Goal: Transaction & Acquisition: Purchase product/service

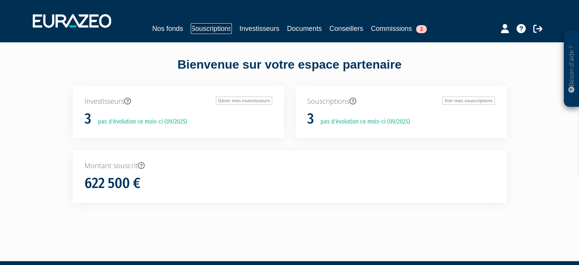
click at [215, 25] on link "Souscriptions" at bounding box center [211, 28] width 41 height 11
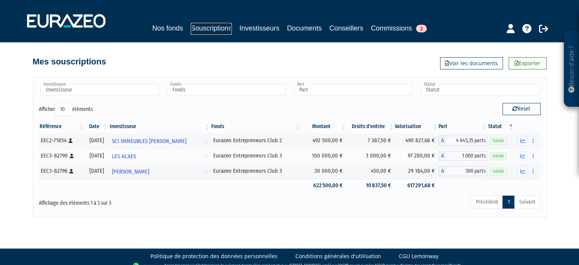
click at [209, 28] on link "Souscriptions" at bounding box center [211, 29] width 41 height 12
click at [175, 27] on link "Nos fonds" at bounding box center [167, 28] width 31 height 11
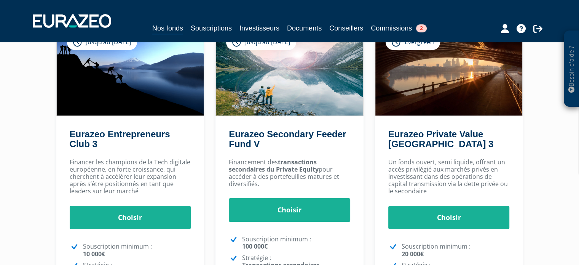
scroll to position [76, 0]
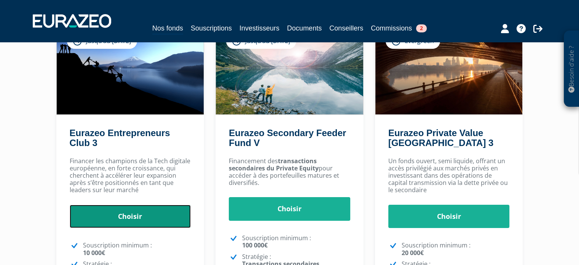
click at [136, 219] on link "Choisir" at bounding box center [130, 216] width 121 height 24
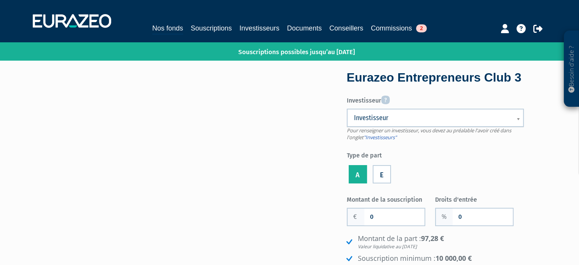
click at [367, 122] on span "Investisseur" at bounding box center [430, 117] width 153 height 9
click at [256, 26] on link "Investisseurs" at bounding box center [259, 28] width 40 height 11
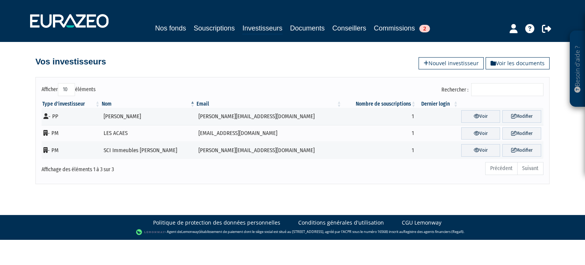
click at [451, 56] on div "Vos investisseurs Voir les documents Nouvel investisseur" at bounding box center [292, 57] width 514 height 17
click at [443, 65] on link "Nouvel investisseur" at bounding box center [450, 63] width 65 height 12
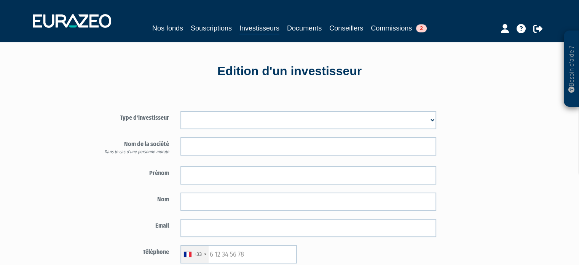
drag, startPoint x: 0, startPoint y: 0, endPoint x: 221, endPoint y: 127, distance: 254.6
click at [221, 127] on select "Mr Mme Société" at bounding box center [308, 120] width 256 height 18
select select "1"
click at [180, 111] on select "Mr Mme Société" at bounding box center [308, 120] width 256 height 18
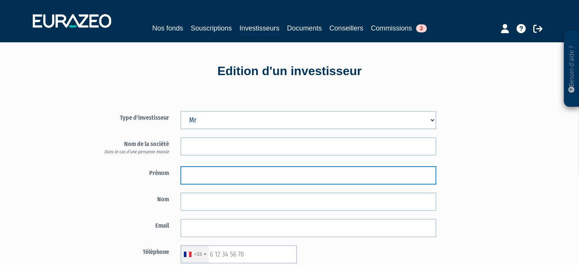
click at [199, 166] on input "text" at bounding box center [308, 175] width 256 height 18
type input "M"
type input "Louis-Sélim"
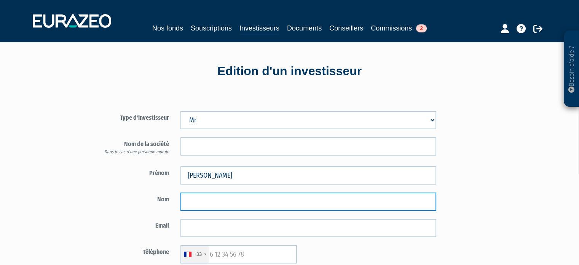
click at [207, 199] on input "text" at bounding box center [308, 201] width 256 height 18
type input "BAKHTAOUI"
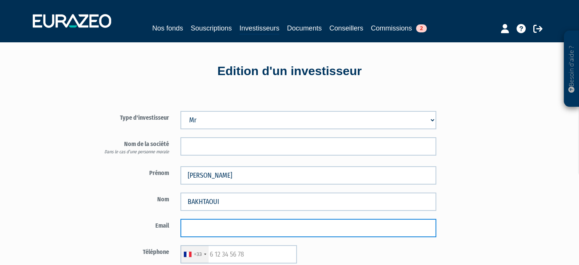
click at [193, 222] on input "email" at bounding box center [308, 227] width 256 height 18
click at [201, 228] on input "email" at bounding box center [308, 227] width 256 height 18
paste input "louisselimb@gmail.com"
type input "louisselimb@gmail.com"
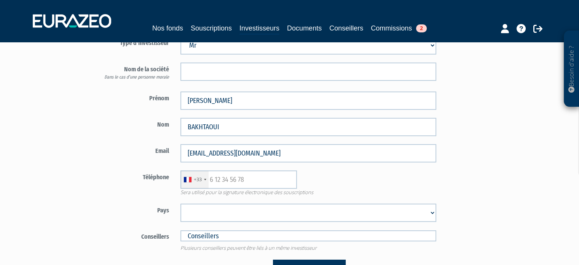
scroll to position [76, 0]
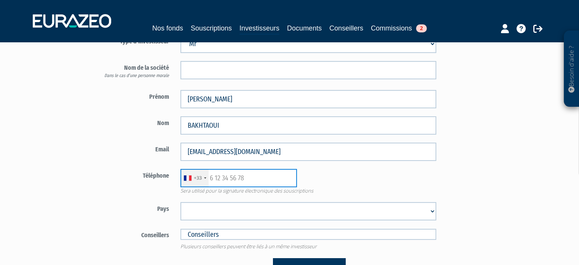
click at [246, 177] on input "text" at bounding box center [238, 178] width 116 height 18
paste input "06 30 38 90 91"
type input "06 30 38 90 91"
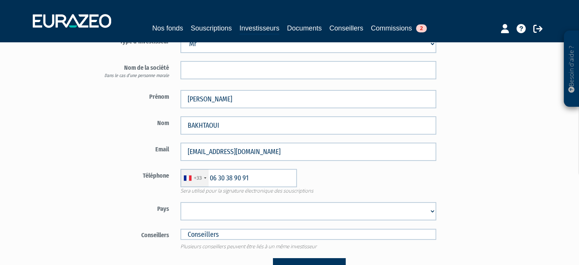
click at [235, 215] on select "Afghanistan Afrique du Sud Albanie Algérie Allemagne Andorre Angola Anguilla An…" at bounding box center [308, 211] width 256 height 18
select select "75"
click at [180, 202] on select "Afghanistan Afrique du Sud Albanie Algérie Allemagne Andorre Angola Anguilla An…" at bounding box center [308, 211] width 256 height 18
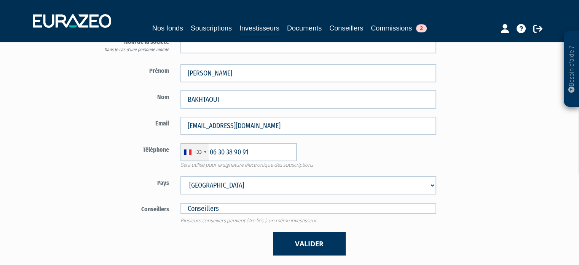
scroll to position [114, 0]
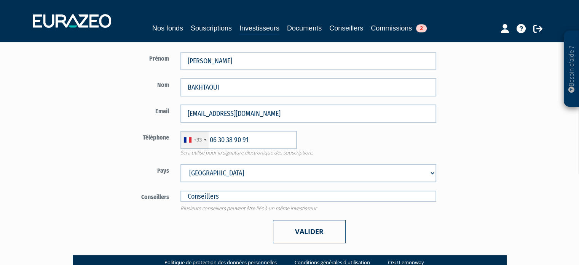
click at [299, 233] on button "Valider" at bounding box center [309, 231] width 73 height 23
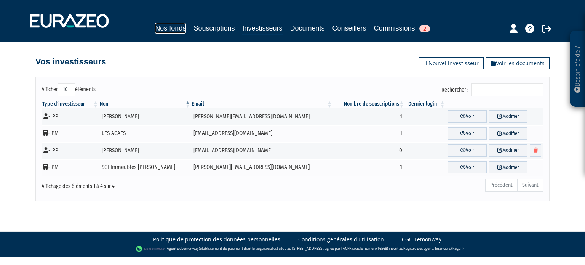
click at [179, 28] on link "Nos fonds" at bounding box center [170, 28] width 31 height 11
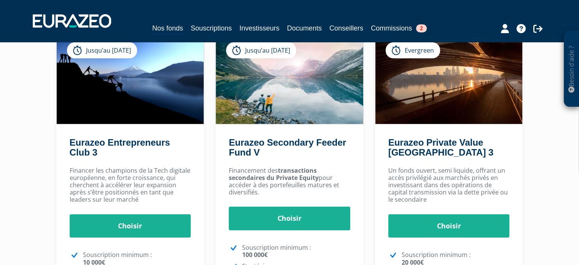
scroll to position [76, 0]
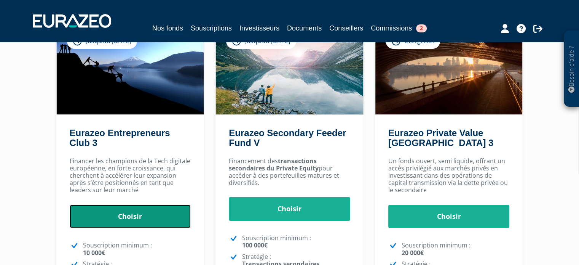
click at [131, 214] on link "Choisir" at bounding box center [130, 216] width 121 height 24
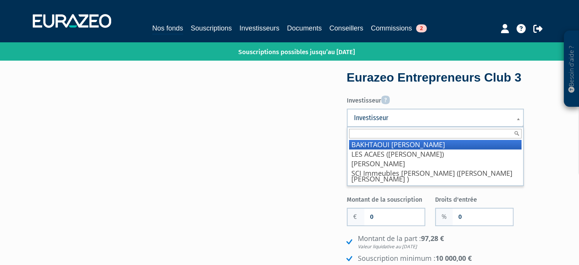
click at [432, 127] on link "Investisseur" at bounding box center [435, 117] width 177 height 18
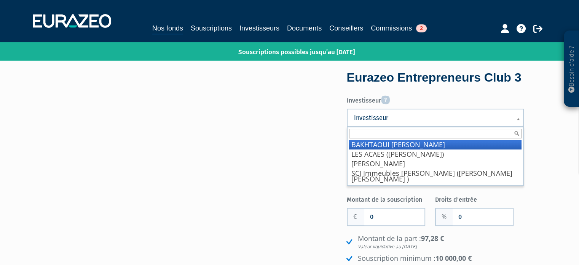
click at [397, 127] on link "Investisseur" at bounding box center [435, 117] width 177 height 18
click at [396, 149] on li "BAKHTAOUI Louis-Sélim" at bounding box center [435, 145] width 172 height 10
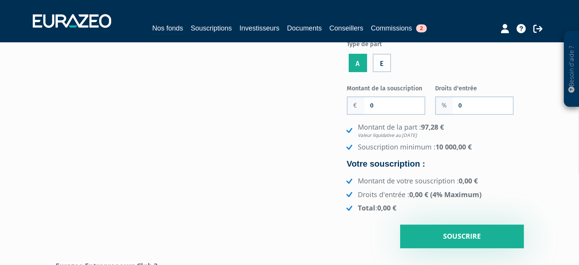
scroll to position [114, 0]
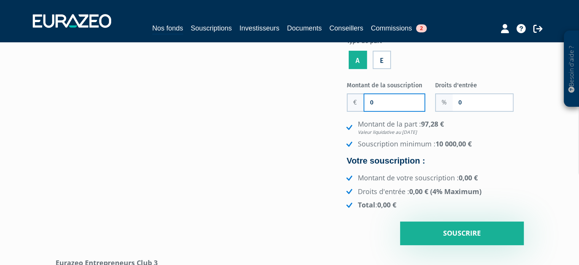
drag, startPoint x: 381, startPoint y: 121, endPoint x: 304, endPoint y: 121, distance: 76.9
click at [304, 121] on div "Eurazeo Entrepreneurs Club 3 Investisseur Pour renseigner un investisseur, vous…" at bounding box center [290, 101] width 480 height 287
type input "1"
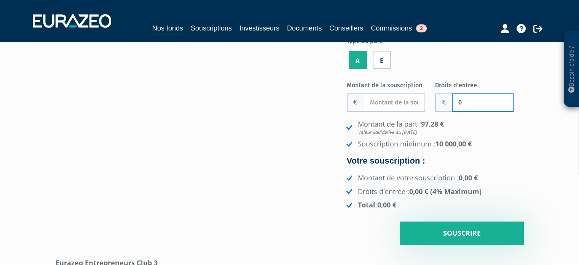
drag, startPoint x: 464, startPoint y: 122, endPoint x: 408, endPoint y: 123, distance: 56.3
click at [408, 123] on div "Montant de la souscription Nombre de parts 0 Droits d'entrée 0" at bounding box center [435, 161] width 177 height 166
type input "1"
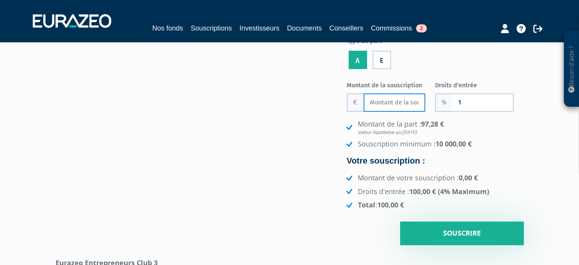
click at [384, 111] on input "Montant de la souscription" at bounding box center [394, 102] width 60 height 17
click at [267, 193] on div "Eurazeo Entrepreneurs Club 3 Investisseur Pour renseigner un investisseur, vous…" at bounding box center [290, 101] width 480 height 287
click at [392, 111] on input "19 850" at bounding box center [394, 102] width 60 height 17
type input "19 800"
click at [163, 175] on div "Eurazeo Entrepreneurs Club 3 Investisseur Pour renseigner un investisseur, vous…" at bounding box center [290, 101] width 480 height 287
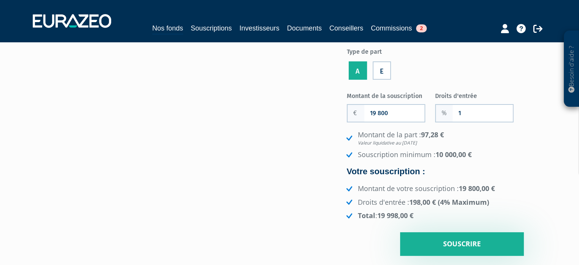
scroll to position [190, 0]
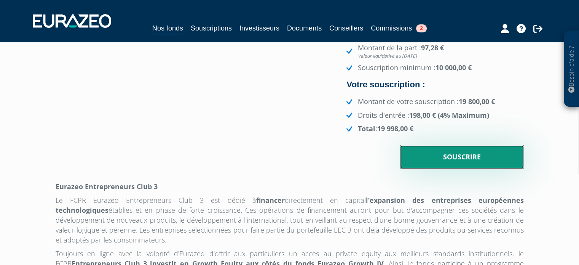
click at [476, 169] on input "Souscrire" at bounding box center [462, 157] width 124 height 24
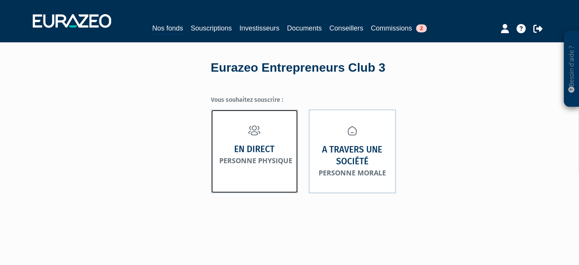
click at [247, 139] on link "En direct Personne physique" at bounding box center [254, 150] width 87 height 83
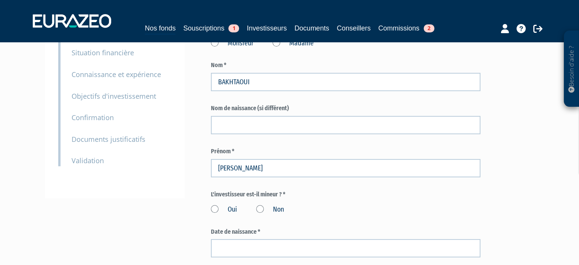
scroll to position [228, 0]
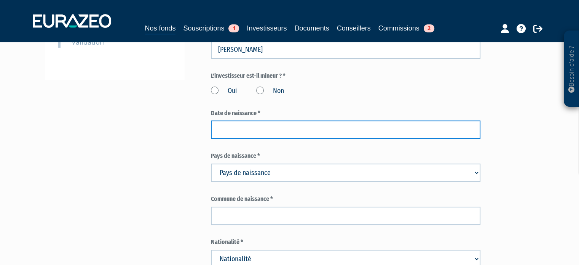
click at [239, 130] on input at bounding box center [345, 129] width 269 height 18
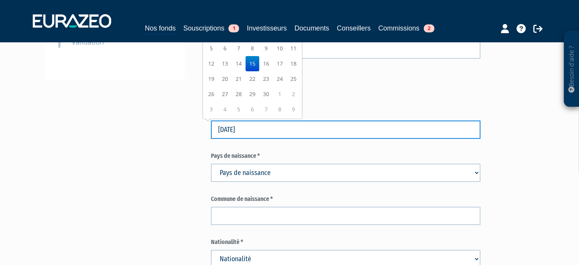
type input "15/06/1995"
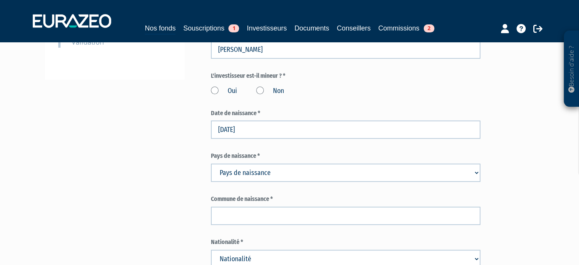
click at [360, 78] on label "L'investisseur est-il mineur ? *" at bounding box center [345, 76] width 269 height 9
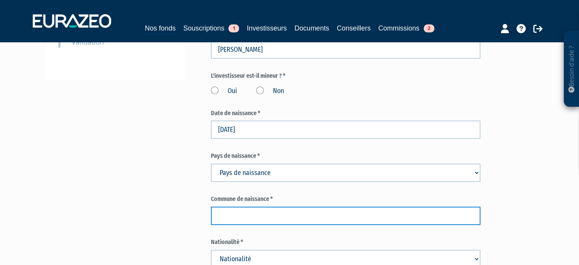
click at [280, 213] on input "text" at bounding box center [345, 215] width 269 height 18
type input "Saint-Cloud"
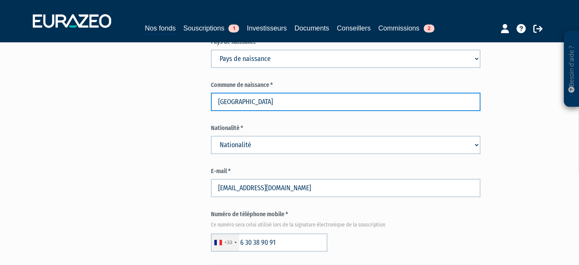
scroll to position [343, 0]
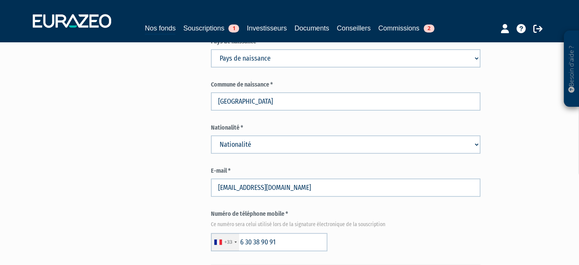
click at [287, 138] on select "Nationalité Afghanistan Afrique du Sud Albanie Algérie Allemagne Andorre" at bounding box center [345, 144] width 269 height 18
click at [284, 143] on select "Nationalité Afghanistan Afrique du Sud Albanie Algérie Allemagne Andorre" at bounding box center [345, 144] width 269 height 18
select select "75"
click at [211, 135] on select "Nationalité Afghanistan Afrique du Sud Albanie Algérie Allemagne Andorre" at bounding box center [345, 144] width 269 height 18
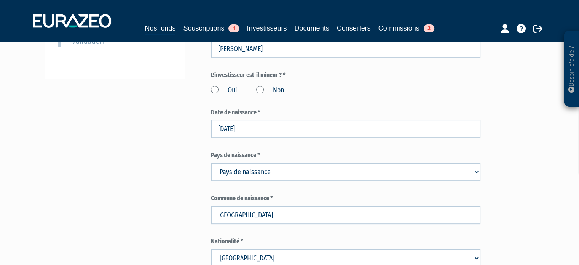
scroll to position [228, 0]
click at [266, 91] on label "Non" at bounding box center [270, 91] width 28 height 10
click at [0, 0] on input "Non" at bounding box center [0, 0] width 0 height 0
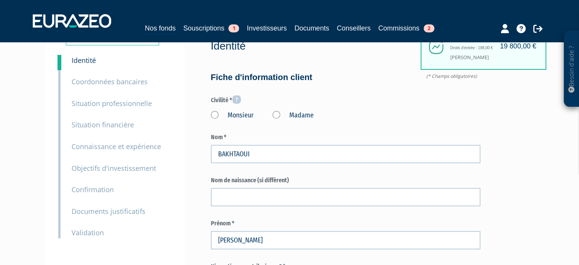
scroll to position [38, 0]
click at [242, 116] on label "Monsieur" at bounding box center [232, 115] width 43 height 10
click at [0, 0] on input "Monsieur" at bounding box center [0, 0] width 0 height 0
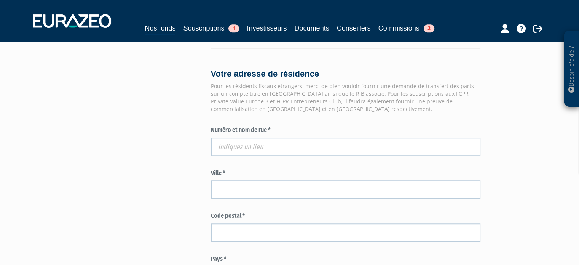
scroll to position [571, 0]
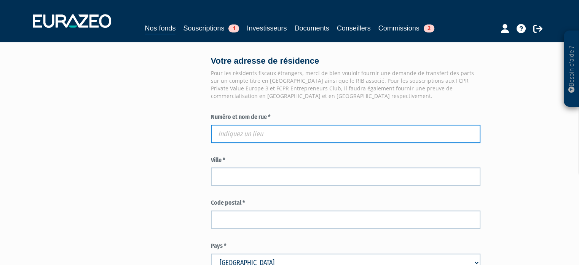
click at [221, 136] on input "text" at bounding box center [345, 133] width 269 height 18
paste input "11 RUE SAINTE ISAURE"
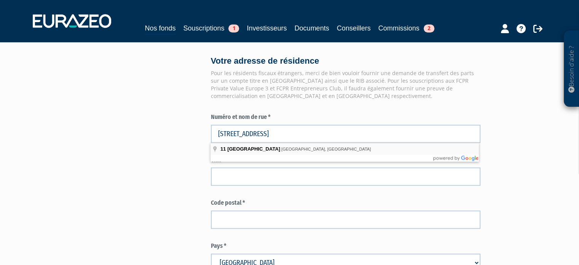
type input "11 Rue Sainte-Isaure, Paris, France"
type input "Paris"
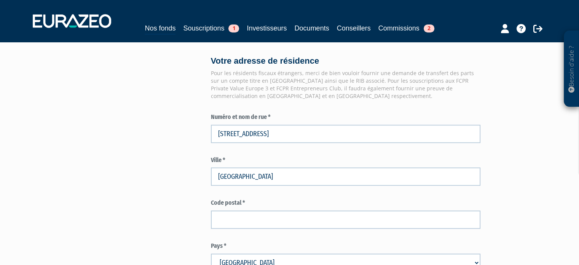
type input "75018"
type input "11 Rue Sainte-Isaure"
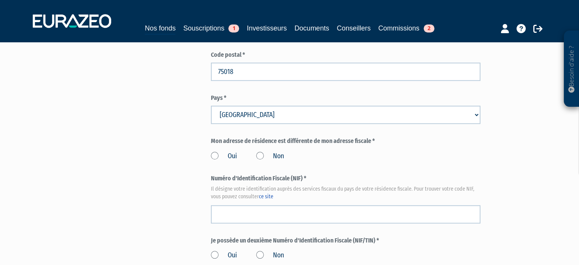
scroll to position [761, 0]
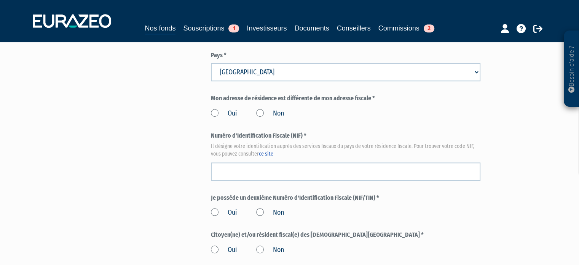
click at [265, 112] on label "Non" at bounding box center [270, 113] width 28 height 10
click at [0, 0] on input "Non" at bounding box center [0, 0] width 0 height 0
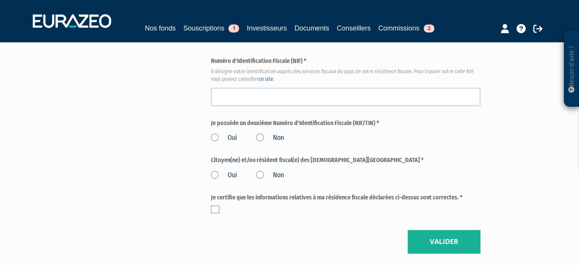
scroll to position [837, 0]
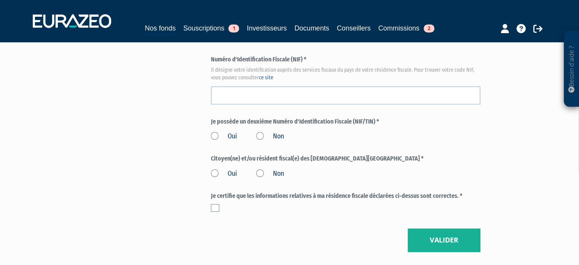
click at [266, 134] on label "Non" at bounding box center [270, 136] width 28 height 10
click at [0, 0] on input "Non" at bounding box center [0, 0] width 0 height 0
click at [270, 174] on label "Non" at bounding box center [270, 174] width 28 height 10
click at [0, 0] on input "Non" at bounding box center [0, 0] width 0 height 0
click at [212, 205] on label at bounding box center [215, 208] width 8 height 8
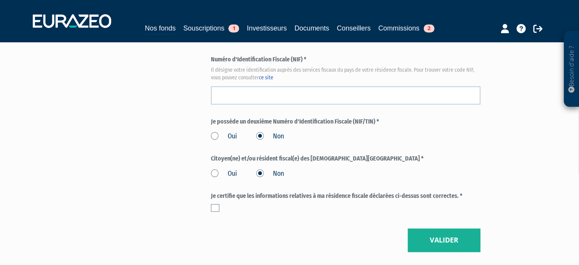
click at [0, 0] on input "checkbox" at bounding box center [0, 0] width 0 height 0
click at [432, 235] on button "Valider" at bounding box center [444, 240] width 73 height 24
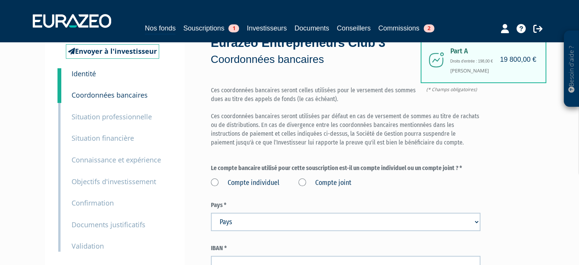
scroll to position [38, 0]
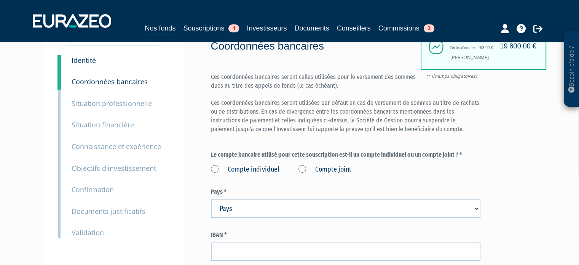
click at [225, 172] on label "Compte individuel" at bounding box center [245, 169] width 69 height 10
click at [0, 0] on individuel "Compte individuel" at bounding box center [0, 0] width 0 height 0
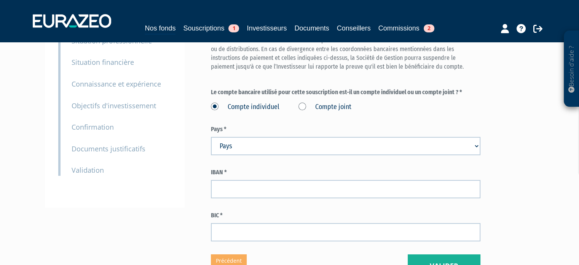
scroll to position [114, 0]
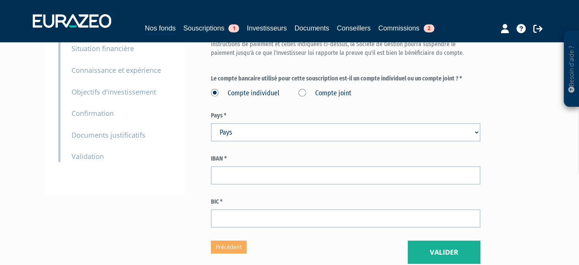
click at [247, 131] on select "Pays [GEOGRAPHIC_DATA] [GEOGRAPHIC_DATA] [GEOGRAPHIC_DATA] [GEOGRAPHIC_DATA] [G…" at bounding box center [345, 132] width 269 height 18
select select "75"
click at [211, 123] on select "Pays [GEOGRAPHIC_DATA] [GEOGRAPHIC_DATA] [GEOGRAPHIC_DATA] [GEOGRAPHIC_DATA] [G…" at bounding box center [345, 132] width 269 height 18
click at [266, 165] on div "IBAN *" at bounding box center [345, 169] width 269 height 30
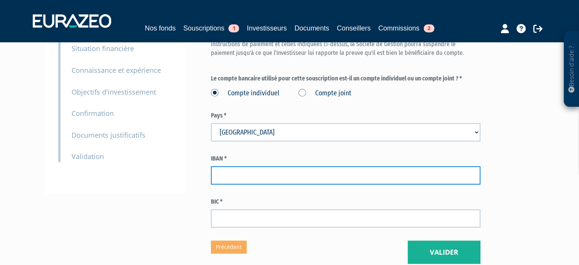
click at [265, 173] on input "text" at bounding box center [345, 175] width 269 height 18
paste input "FR76 3000 3041 0000 0505 2291 313"
type input "FR76 3000 3041 0000 0505 2291 313"
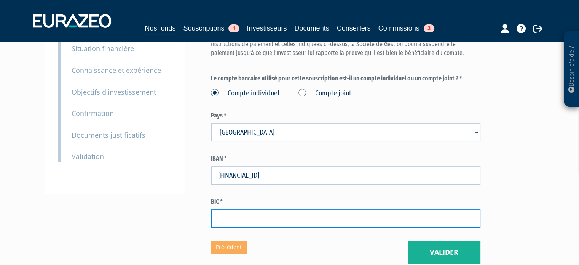
click at [291, 217] on input "text" at bounding box center [345, 218] width 269 height 18
paste input "SOGEFRPP"
type input "SOGEFRPP"
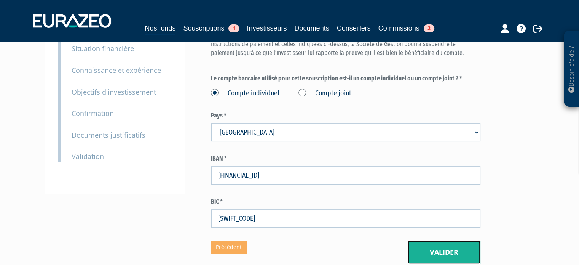
drag, startPoint x: 448, startPoint y: 251, endPoint x: 443, endPoint y: 251, distance: 5.3
click at [448, 251] on button "Valider" at bounding box center [444, 252] width 73 height 24
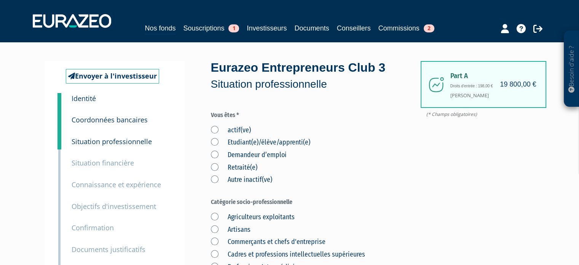
click at [215, 128] on label "actif(ve)" at bounding box center [231, 130] width 40 height 10
click at [0, 0] on input "actif(ve)" at bounding box center [0, 0] width 0 height 0
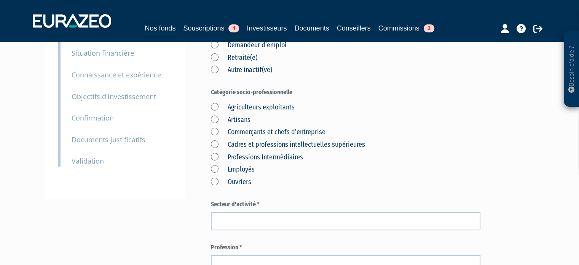
scroll to position [114, 0]
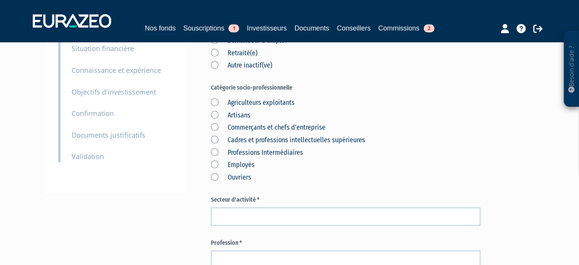
click at [213, 126] on label "Commerçants et chefs d'entreprise" at bounding box center [268, 128] width 115 height 10
click at [0, 0] on d\'entreprise "Commerçants et chefs d'entreprise" at bounding box center [0, 0] width 0 height 0
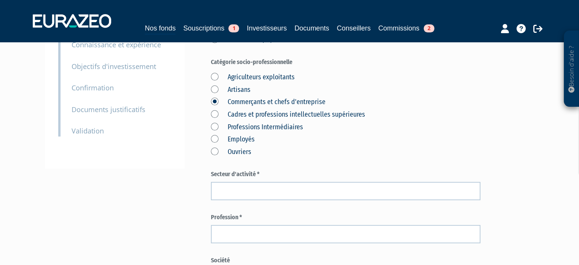
scroll to position [152, 0]
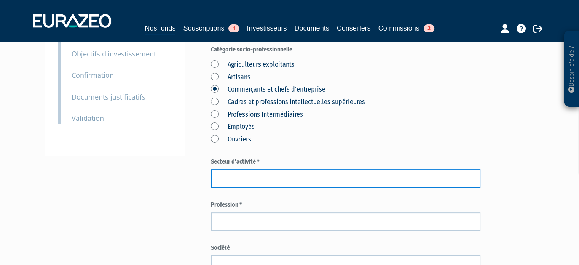
click at [261, 169] on input "text" at bounding box center [345, 178] width 269 height 18
click at [262, 177] on input "text" at bounding box center [345, 178] width 269 height 18
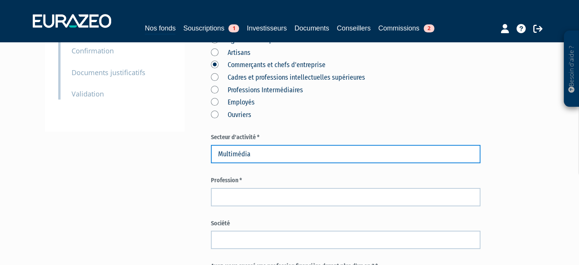
scroll to position [190, 0]
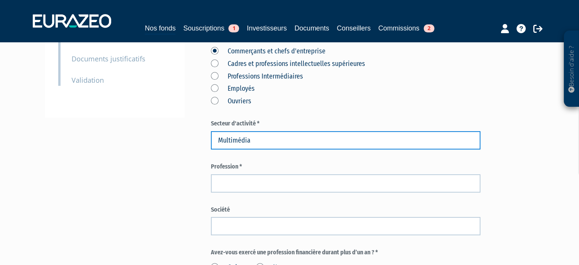
type input "Multimédia"
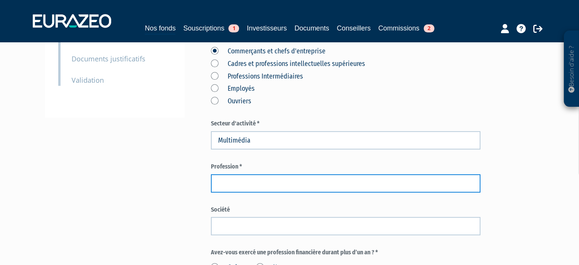
drag, startPoint x: 224, startPoint y: 185, endPoint x: 231, endPoint y: 182, distance: 7.4
click at [224, 185] on input "text" at bounding box center [345, 183] width 269 height 18
drag, startPoint x: 304, startPoint y: 187, endPoint x: 268, endPoint y: 187, distance: 36.5
click at [268, 187] on input "Chef d'entreprise de la société" at bounding box center [345, 183] width 269 height 18
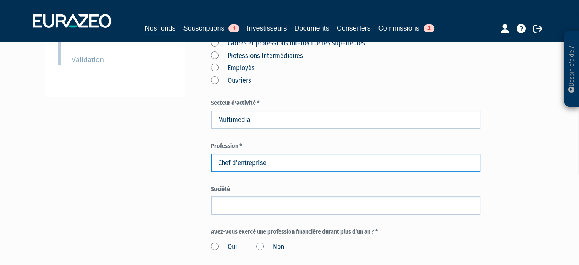
scroll to position [266, 0]
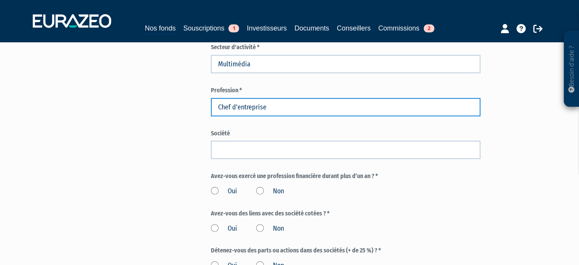
type input "Chef d'entreprise"
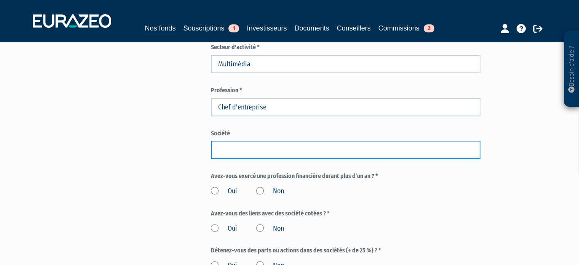
click at [279, 148] on input "text" at bounding box center [345, 149] width 269 height 18
paste input "KEEP AN EYE RECORDS"
type input "KEEP AN EYE RECORDS"
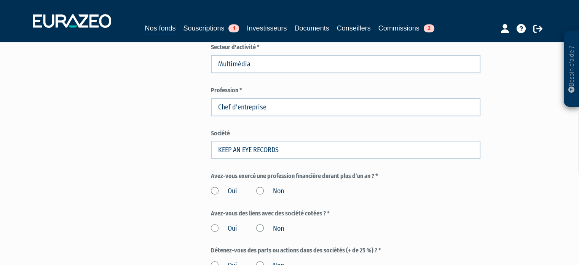
click at [416, 188] on div "Oui Non" at bounding box center [345, 189] width 269 height 13
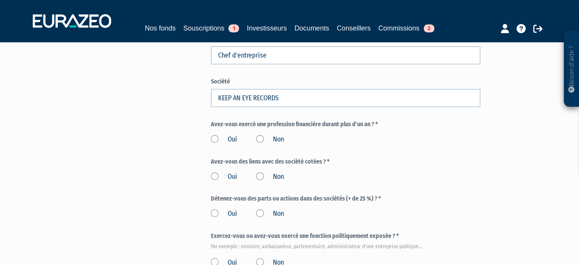
scroll to position [343, 0]
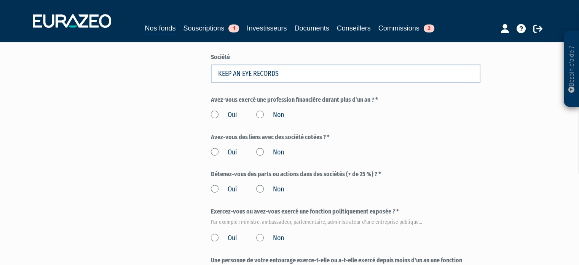
click at [282, 111] on label "Non" at bounding box center [270, 115] width 28 height 10
click at [0, 0] on input "Non" at bounding box center [0, 0] width 0 height 0
click at [276, 155] on label "Non" at bounding box center [270, 152] width 28 height 10
click at [0, 0] on input "Non" at bounding box center [0, 0] width 0 height 0
click at [228, 190] on label "Oui" at bounding box center [224, 189] width 26 height 10
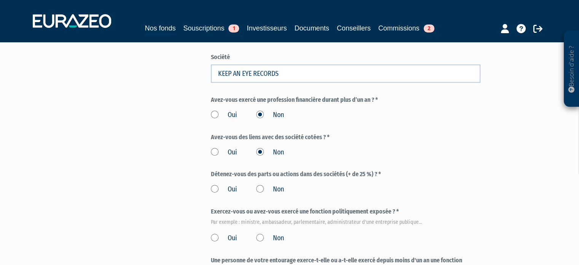
click at [0, 0] on input "Oui" at bounding box center [0, 0] width 0 height 0
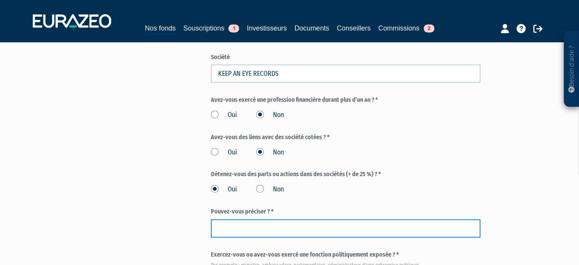
click at [274, 226] on input "text" at bounding box center [345, 228] width 269 height 18
paste input "KEEP AN EYE RECORDS"
type input "KEEP AN EYE RECORDS"
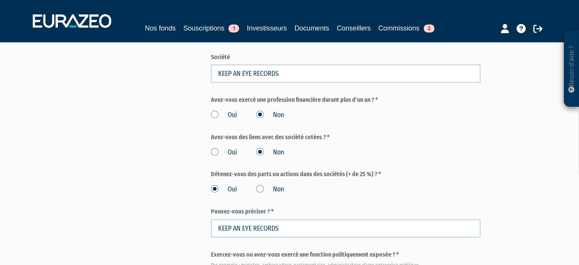
click at [432, 163] on form "(* Champs obligatoires) Vous êtes * actif(ve) Etudiant(e)/élève/apprenti(e) Dem…" at bounding box center [345, 49] width 269 height 563
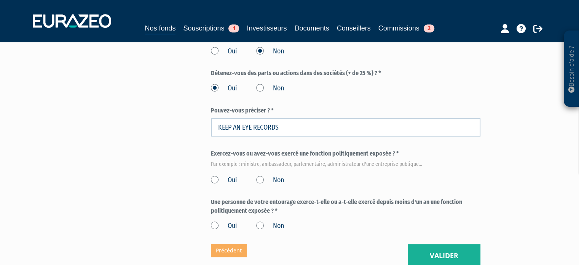
scroll to position [457, 0]
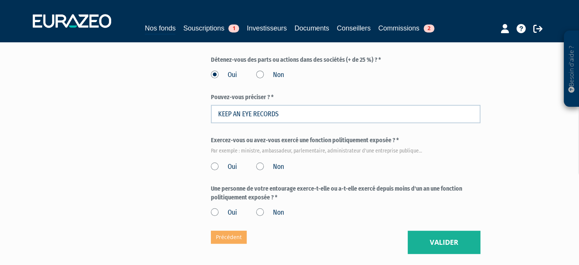
click at [265, 165] on label "Non" at bounding box center [270, 167] width 28 height 10
click at [0, 0] on input "Non" at bounding box center [0, 0] width 0 height 0
click at [258, 214] on label "Non" at bounding box center [270, 212] width 28 height 10
click at [0, 0] on input "Non" at bounding box center [0, 0] width 0 height 0
click at [442, 250] on button "Valider" at bounding box center [444, 242] width 73 height 24
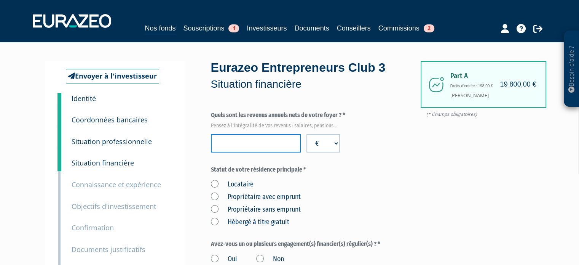
click at [285, 144] on input "number" at bounding box center [256, 143] width 90 height 18
click at [242, 148] on input "number" at bounding box center [256, 143] width 90 height 18
type input "30000"
click at [367, 191] on div "Locataire Propriétaire avec emprunt Propriétaire sans emprunt Hébergé à titre g…" at bounding box center [345, 202] width 269 height 50
click at [223, 141] on input "30000" at bounding box center [256, 143] width 90 height 18
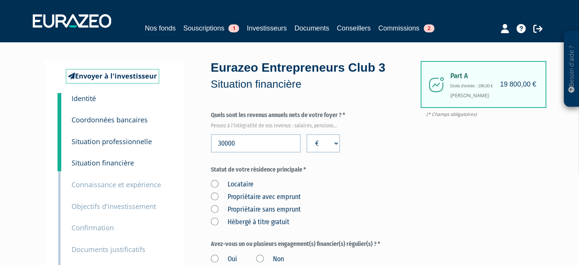
click at [257, 210] on label "Propriétaire sans emprunt" at bounding box center [256, 209] width 90 height 10
click at [0, 0] on emprunt "Propriétaire sans emprunt" at bounding box center [0, 0] width 0 height 0
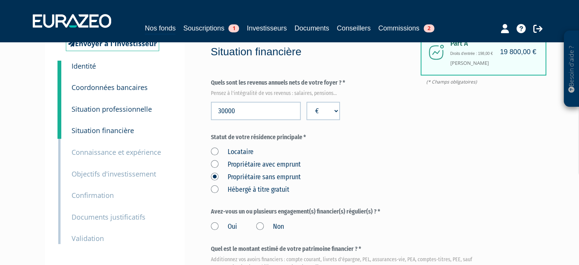
scroll to position [114, 0]
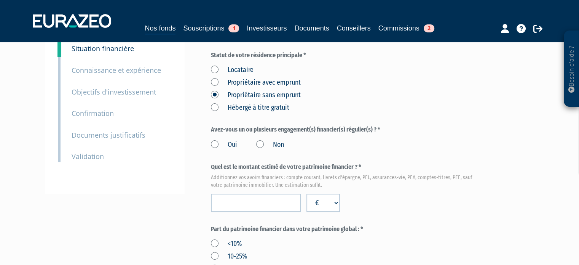
click at [269, 145] on label "Non" at bounding box center [270, 145] width 28 height 10
click at [0, 0] on input "Non" at bounding box center [0, 0] width 0 height 0
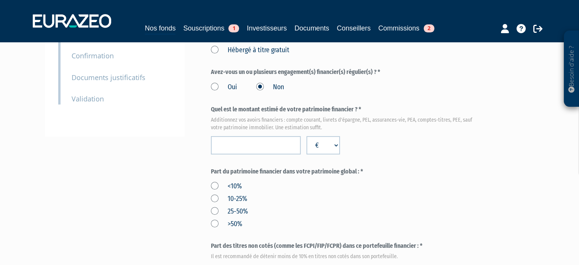
scroll to position [190, 0]
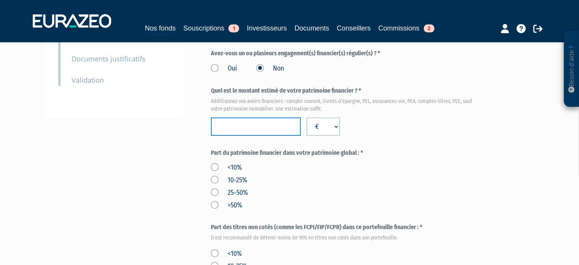
click at [278, 128] on input "number" at bounding box center [256, 126] width 90 height 18
type input "700000"
drag, startPoint x: 451, startPoint y: 120, endPoint x: 455, endPoint y: 118, distance: 4.8
click at [455, 119] on div "Quel est le montant estimé de votre patrimoine financier ? * Additionnez vos av…" at bounding box center [345, 110] width 269 height 49
click at [228, 126] on input "700000" at bounding box center [256, 126] width 90 height 18
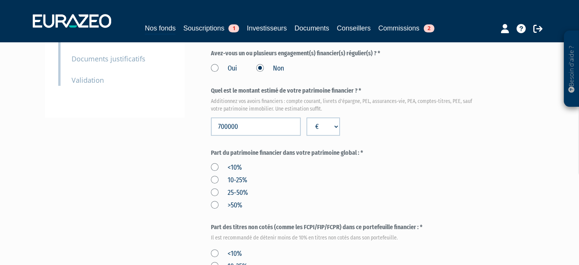
click at [348, 207] on div "<10% 10-25% 25-50% >50%" at bounding box center [345, 185] width 269 height 50
click at [214, 182] on label "10-25%" at bounding box center [229, 180] width 36 height 10
click at [0, 0] on input "10-25%" at bounding box center [0, 0] width 0 height 0
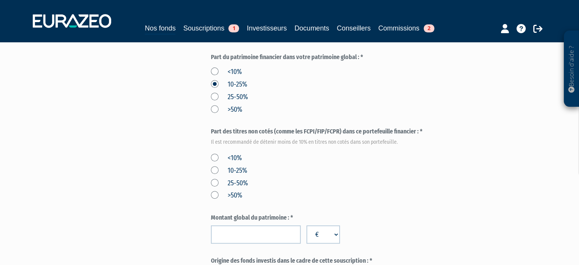
scroll to position [305, 0]
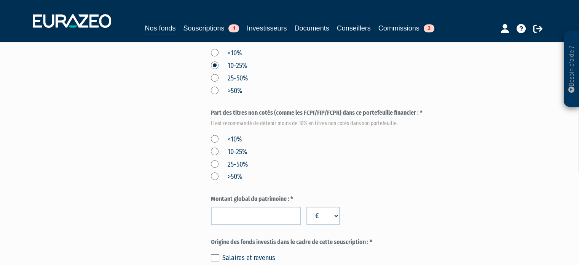
click at [236, 139] on label "<10%" at bounding box center [226, 139] width 31 height 10
click at [0, 0] on input "<10%" at bounding box center [0, 0] width 0 height 0
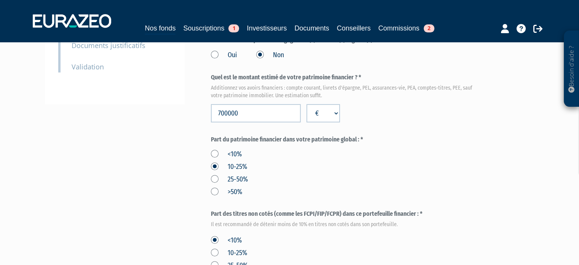
scroll to position [152, 0]
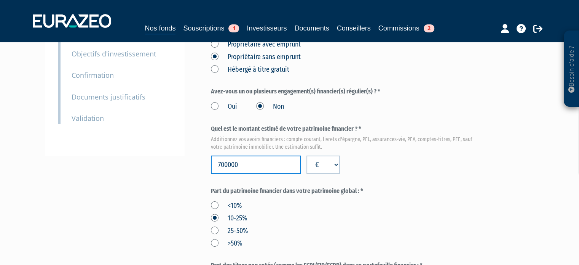
drag, startPoint x: 260, startPoint y: 169, endPoint x: 157, endPoint y: 167, distance: 102.8
click at [157, 167] on div "Envoyer à l'investisseur 1 Identité 2 Coordonnées bancaires 3 Situation profess…" at bounding box center [290, 230] width 478 height 642
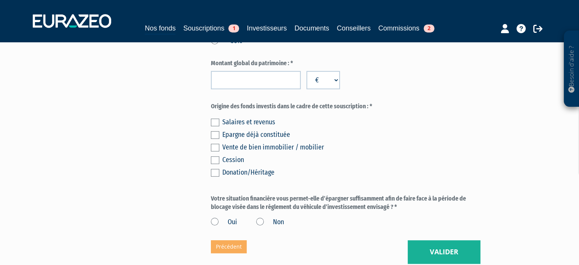
scroll to position [381, 0]
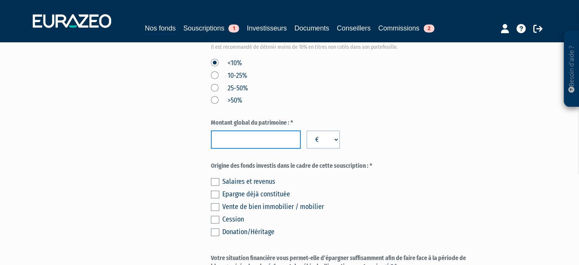
click at [224, 148] on input "number" at bounding box center [256, 139] width 90 height 18
type input "700000"
click at [236, 231] on div "Donation/Héritage" at bounding box center [351, 231] width 258 height 11
drag, startPoint x: 216, startPoint y: 231, endPoint x: 231, endPoint y: 223, distance: 17.6
click at [217, 231] on label at bounding box center [215, 232] width 8 height 8
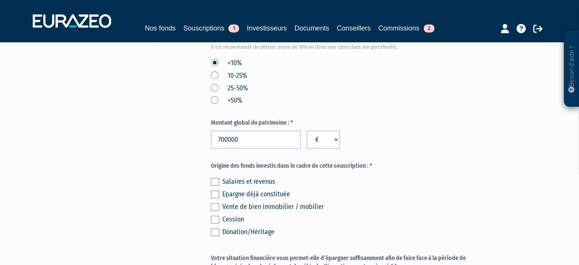
click at [0, 0] on input "checkbox" at bounding box center [0, 0] width 0 height 0
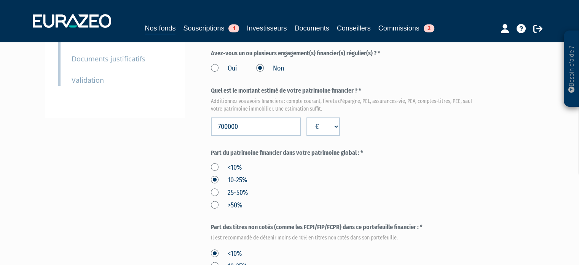
scroll to position [190, 0]
drag, startPoint x: 257, startPoint y: 123, endPoint x: 159, endPoint y: 119, distance: 98.3
click at [167, 119] on div "Envoyer à l'investisseur 1 Identité 2 Coordonnées bancaires 3 Situation profess…" at bounding box center [290, 192] width 478 height 642
type input "150000"
click at [371, 214] on form "(* Champs obligatoires) Quels sont les revenus annuels nets de votre foyer ? * …" at bounding box center [345, 198] width 269 height 556
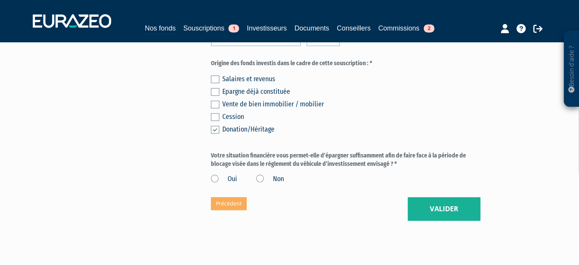
scroll to position [513, 0]
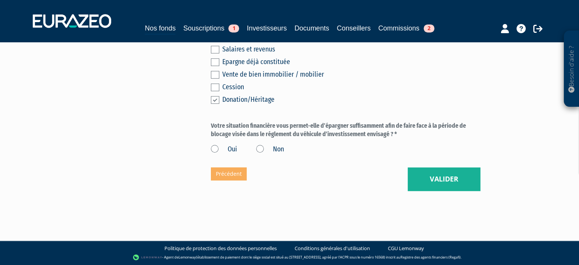
click at [223, 150] on label "Oui" at bounding box center [224, 149] width 26 height 10
click at [0, 0] on input "Oui" at bounding box center [0, 0] width 0 height 0
drag, startPoint x: 417, startPoint y: 181, endPoint x: 396, endPoint y: 181, distance: 20.9
click at [418, 181] on button "Valider" at bounding box center [444, 179] width 73 height 24
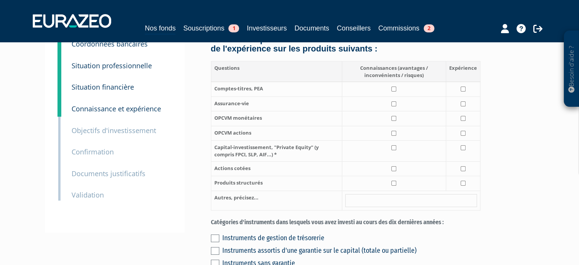
scroll to position [76, 0]
click at [394, 106] on input "checkbox" at bounding box center [393, 103] width 5 height 5
checkbox input "true"
click at [466, 106] on input "checkbox" at bounding box center [463, 103] width 5 height 5
checkbox input "true"
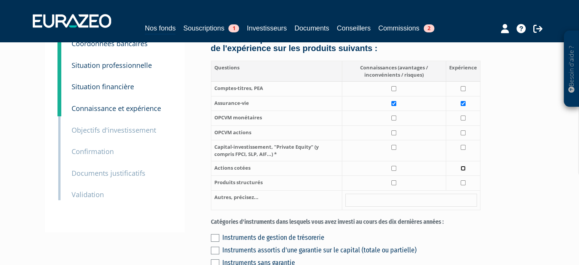
click at [464, 171] on input "checkbox" at bounding box center [463, 168] width 5 height 5
click at [463, 171] on input "checkbox" at bounding box center [463, 168] width 5 height 5
checkbox input "false"
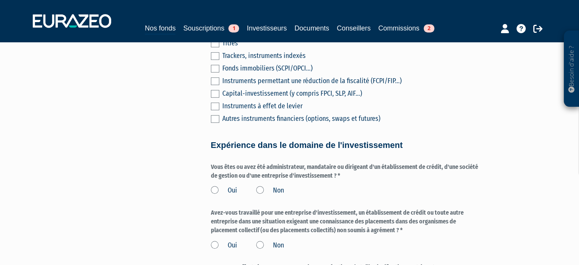
scroll to position [419, 0]
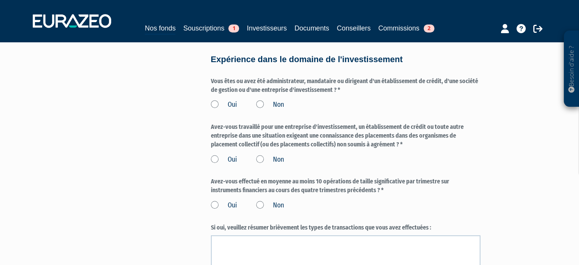
click at [264, 110] on label "Non" at bounding box center [270, 105] width 28 height 10
click at [0, 0] on input "Non" at bounding box center [0, 0] width 0 height 0
click at [277, 164] on label "Non" at bounding box center [270, 160] width 28 height 10
click at [0, 0] on input "Non" at bounding box center [0, 0] width 0 height 0
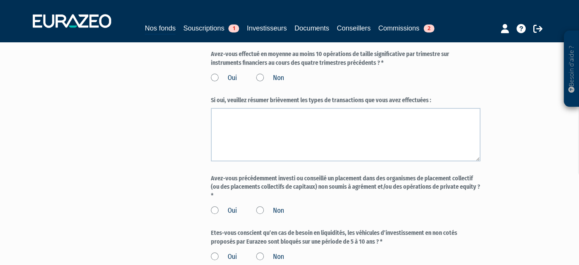
scroll to position [533, 0]
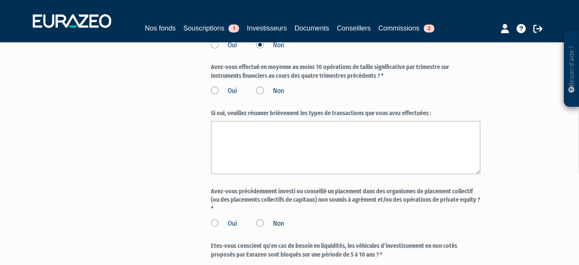
click at [281, 96] on label "Non" at bounding box center [270, 91] width 28 height 10
click at [0, 0] on input "Non" at bounding box center [0, 0] width 0 height 0
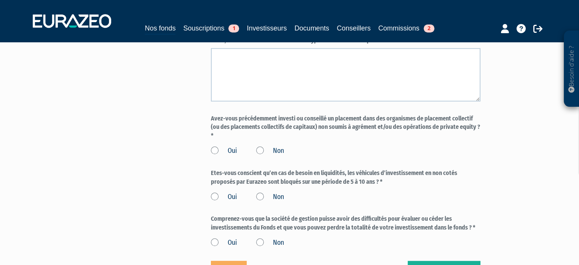
scroll to position [647, 0]
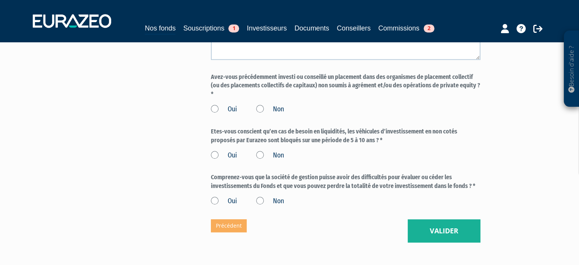
click at [273, 114] on label "Non" at bounding box center [270, 109] width 28 height 10
click at [0, 0] on input "Non" at bounding box center [0, 0] width 0 height 0
click at [229, 160] on label "Oui" at bounding box center [224, 155] width 26 height 10
click at [0, 0] on input "Oui" at bounding box center [0, 0] width 0 height 0
click at [231, 206] on label "Oui" at bounding box center [224, 201] width 26 height 10
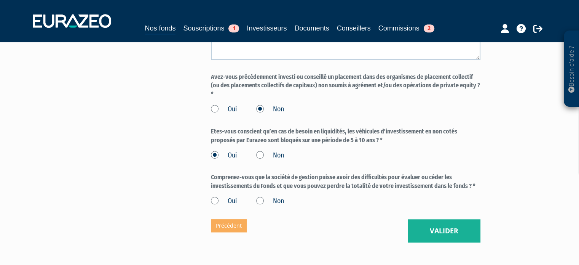
click at [0, 0] on input "Oui" at bounding box center [0, 0] width 0 height 0
click at [448, 236] on button "Valider" at bounding box center [444, 231] width 73 height 24
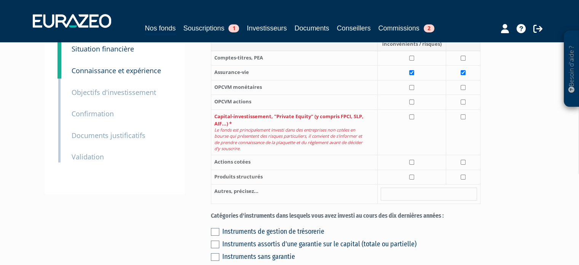
scroll to position [114, 0]
click at [414, 119] on input "checkbox" at bounding box center [411, 116] width 5 height 5
checkbox input "true"
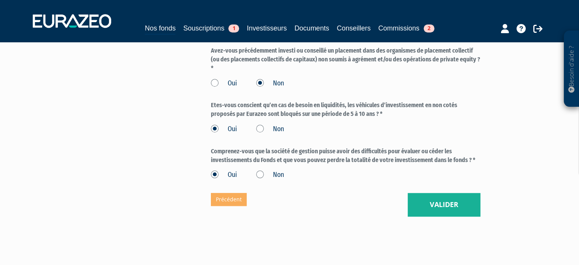
scroll to position [740, 0]
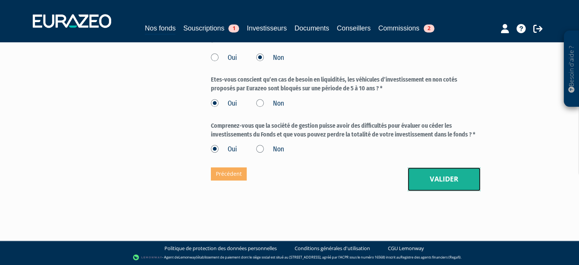
click at [453, 187] on button "Valider" at bounding box center [444, 179] width 73 height 24
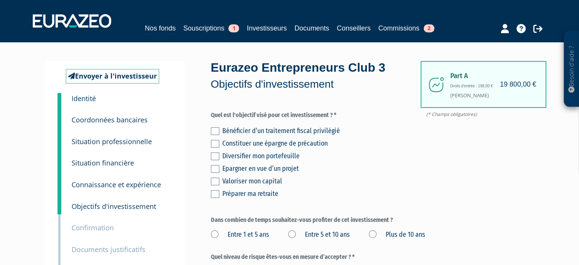
click at [214, 156] on label at bounding box center [215, 156] width 8 height 8
click at [0, 0] on input "checkbox" at bounding box center [0, 0] width 0 height 0
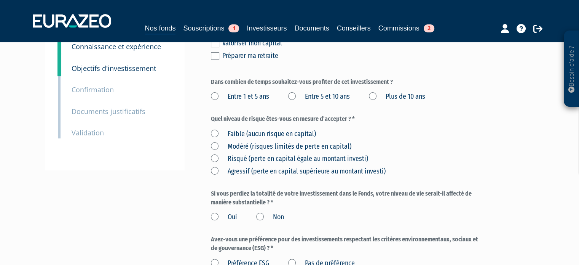
scroll to position [114, 0]
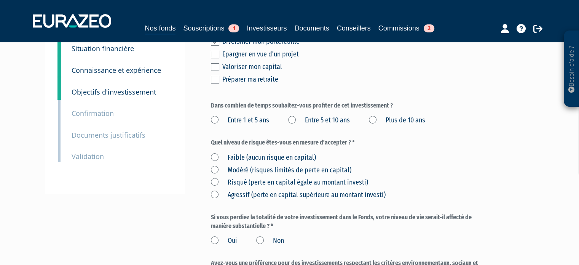
click at [401, 121] on label "Plus de 10 ans" at bounding box center [397, 120] width 56 height 10
click at [0, 0] on ans "Plus de 10 ans" at bounding box center [0, 0] width 0 height 0
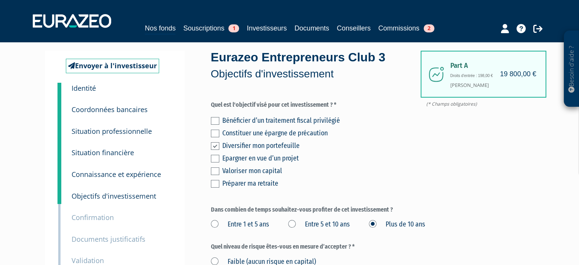
scroll to position [0, 0]
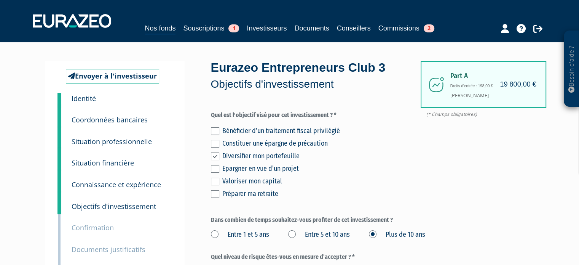
click at [212, 178] on label at bounding box center [215, 181] width 8 height 8
click at [0, 0] on input "checkbox" at bounding box center [0, 0] width 0 height 0
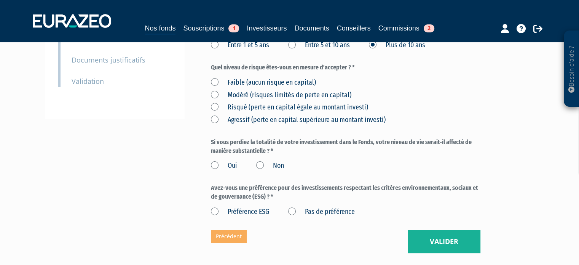
scroll to position [190, 0]
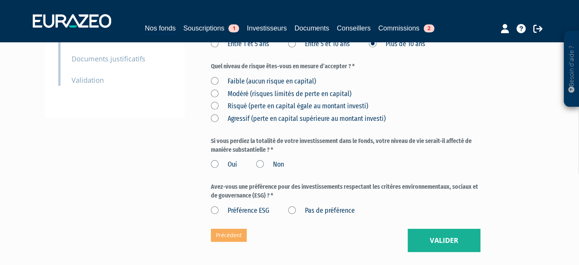
click at [214, 109] on label "Risqué (perte en capital égale au montant investi)" at bounding box center [289, 106] width 157 height 10
click at [0, 0] on investi\) "Risqué (perte en capital égale au montant investi)" at bounding box center [0, 0] width 0 height 0
click at [214, 118] on label "Agressif (perte en capital supérieure au montant investi)" at bounding box center [298, 119] width 175 height 10
click at [0, 0] on investi\) "Agressif (perte en capital supérieure au montant investi)" at bounding box center [0, 0] width 0 height 0
click at [266, 165] on label "Non" at bounding box center [270, 164] width 28 height 10
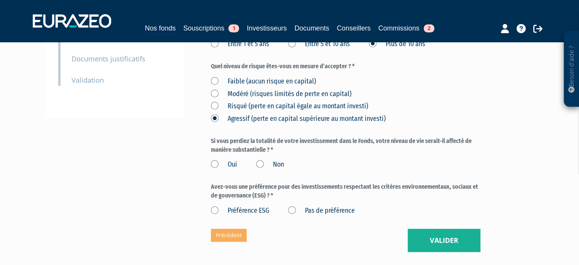
click at [0, 0] on input "Non" at bounding box center [0, 0] width 0 height 0
click at [305, 212] on label "Pas de préférence" at bounding box center [321, 211] width 67 height 10
click at [0, 0] on préférence "Pas de préférence" at bounding box center [0, 0] width 0 height 0
click at [454, 243] on button "Valider" at bounding box center [444, 240] width 73 height 24
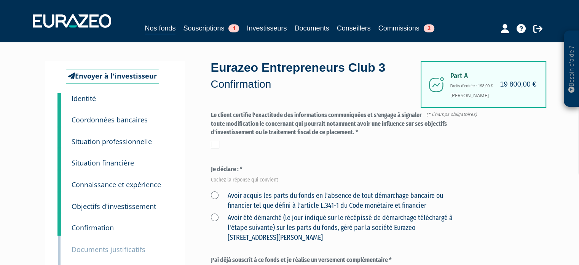
click at [214, 147] on label at bounding box center [215, 144] width 8 height 8
click at [0, 0] on input "checkbox" at bounding box center [0, 0] width 0 height 0
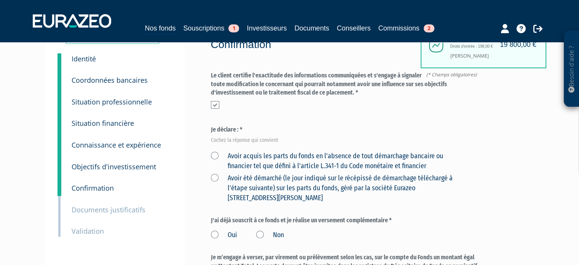
scroll to position [76, 0]
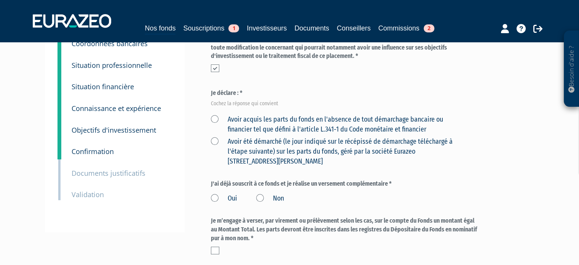
click at [213, 115] on label "Avoir acquis les parts du fonds en l'absence de tout démarchage bancaire ou fin…" at bounding box center [337, 124] width 252 height 19
click at [0, 0] on financier "Avoir acquis les parts du fonds en l'absence de tout démarchage bancaire ou fin…" at bounding box center [0, 0] width 0 height 0
click at [282, 198] on label "Non" at bounding box center [270, 198] width 28 height 10
click at [0, 0] on input "Non" at bounding box center [0, 0] width 0 height 0
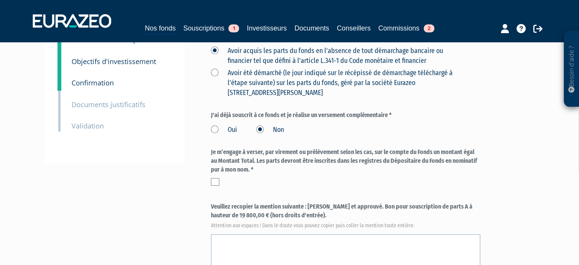
scroll to position [152, 0]
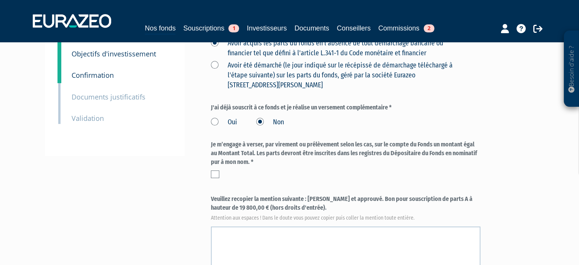
click at [219, 174] on div at bounding box center [345, 174] width 269 height 8
click at [213, 172] on label at bounding box center [215, 174] width 8 height 8
click at [0, 0] on input "checkbox" at bounding box center [0, 0] width 0 height 0
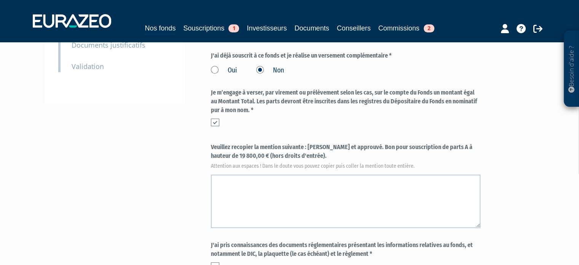
scroll to position [228, 0]
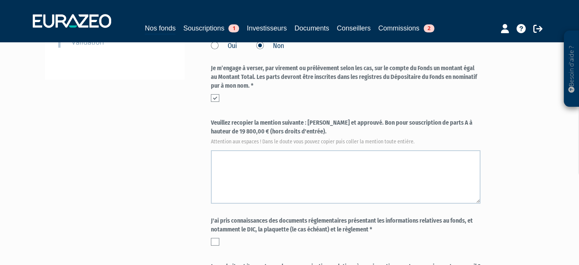
drag, startPoint x: 308, startPoint y: 120, endPoint x: 289, endPoint y: 133, distance: 23.1
click at [289, 133] on label "Veuillez recopier la mention suivante : Lu et approuvé. Bon pour souscription d…" at bounding box center [345, 130] width 269 height 25
copy label "[PERSON_NAME] et approuvé. Bon pour souscription de parts A à hauteur de 19 800…"
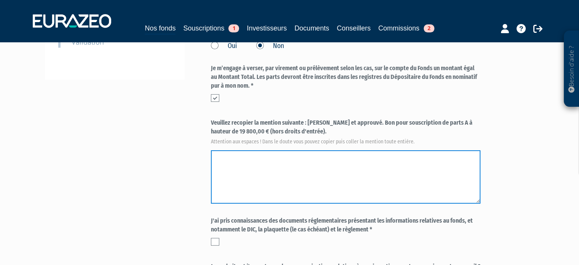
click at [296, 164] on textarea at bounding box center [345, 176] width 269 height 53
paste textarea "[PERSON_NAME] et approuvé. Bon pour souscription de parts A à hauteur de 19 800…"
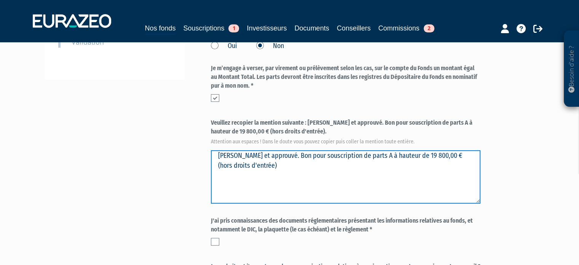
drag, startPoint x: 296, startPoint y: 155, endPoint x: 142, endPoint y: 152, distance: 154.2
click at [143, 155] on div "Envoyer à l'investisseur 1 Identité 2 Coordonnées bancaires 3 Situation profess…" at bounding box center [290, 82] width 478 height 499
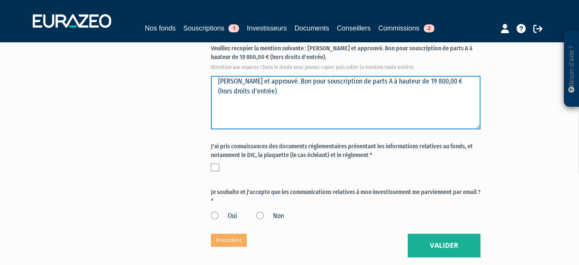
scroll to position [305, 0]
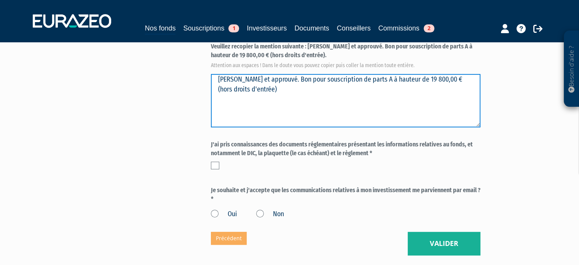
type textarea "[PERSON_NAME] et approuvé. Bon pour souscription de parts A à hauteur de 19 800…"
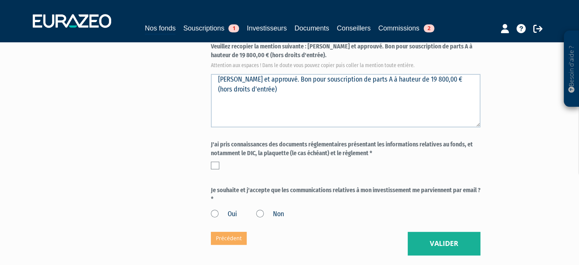
click at [214, 167] on label at bounding box center [215, 165] width 8 height 8
click at [0, 0] on input "checkbox" at bounding box center [0, 0] width 0 height 0
click at [229, 215] on label "Oui" at bounding box center [224, 214] width 26 height 10
click at [0, 0] on input "Oui" at bounding box center [0, 0] width 0 height 0
click at [438, 237] on button "Valider" at bounding box center [444, 243] width 73 height 24
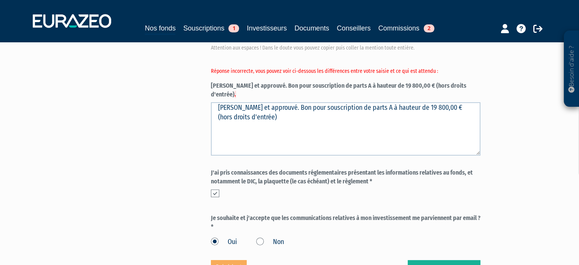
scroll to position [228, 0]
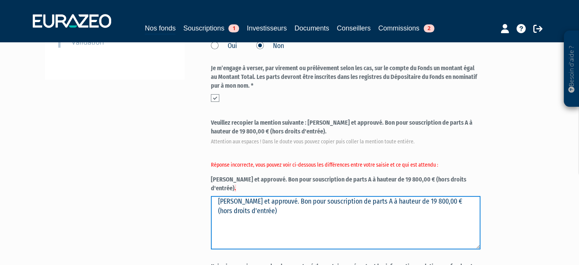
click at [269, 199] on textarea "[PERSON_NAME] et approuvé. Bon pour souscription de parts A à hauteur de 19 800…" at bounding box center [345, 222] width 269 height 53
click at [271, 196] on textarea "[PERSON_NAME] et approuvé. Bon pour souscription de parts A à hauteur de 19 800…" at bounding box center [345, 222] width 269 height 53
drag, startPoint x: 276, startPoint y: 192, endPoint x: 44, endPoint y: 170, distance: 232.4
click at [60, 175] on div "Envoyer à l'investisseur 1 Identité 2 Coordonnées bancaires 3 Situation profess…" at bounding box center [290, 105] width 478 height 544
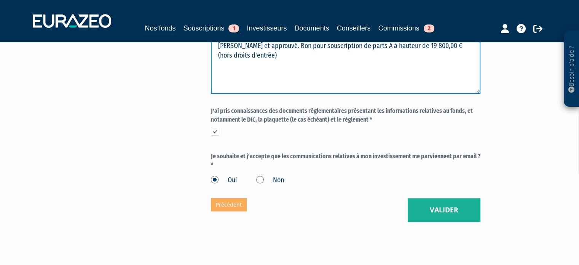
scroll to position [405, 0]
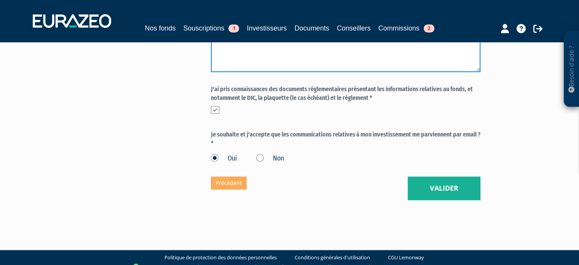
type textarea "[PERSON_NAME] et approuvé. Bon pour souscription de parts A à hauteur de 19 800…"
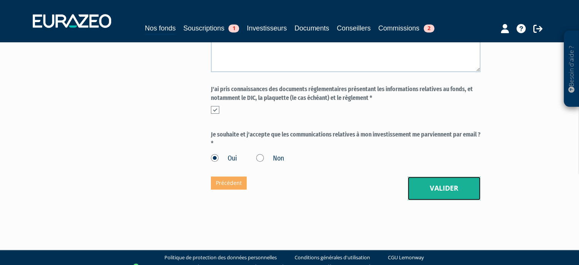
click at [460, 182] on button "Valider" at bounding box center [444, 188] width 73 height 24
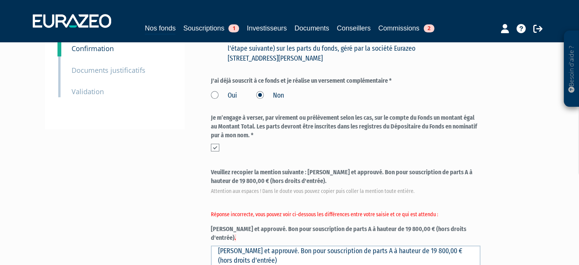
scroll to position [266, 0]
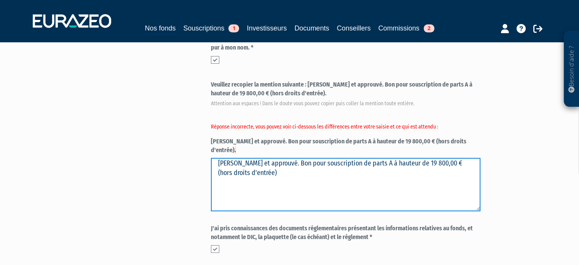
drag, startPoint x: 306, startPoint y: 165, endPoint x: 123, endPoint y: 128, distance: 186.1
click at [144, 129] on div "Envoyer à l'investisseur 1 Identité 2 Coordonnées bancaires 3 Situation profess…" at bounding box center [290, 66] width 478 height 544
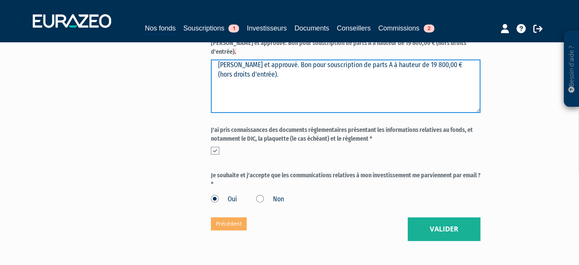
scroll to position [381, 0]
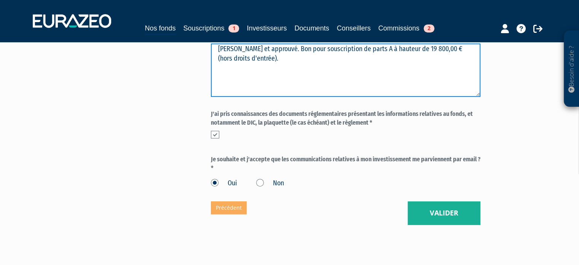
type textarea "[PERSON_NAME] et approuvé. Bon pour souscription de parts A à hauteur de 19 800…"
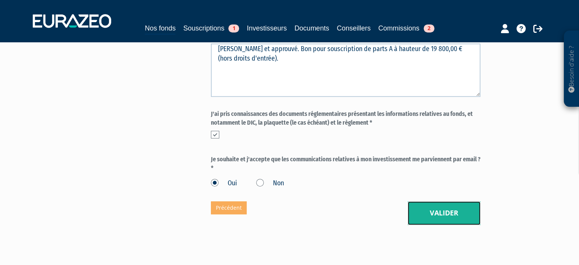
click at [424, 206] on button "Valider" at bounding box center [444, 213] width 73 height 24
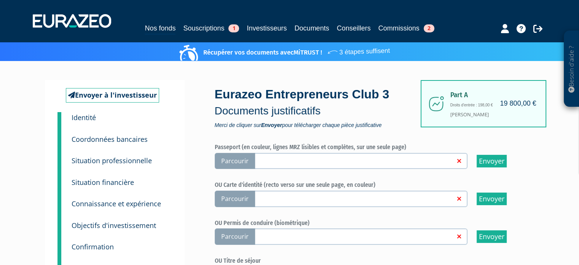
click at [241, 161] on span "Parcourir" at bounding box center [235, 161] width 40 height 16
click at [0, 0] on input "Parcourir" at bounding box center [0, 0] width 0 height 0
click at [502, 162] on link "Supprimer" at bounding box center [502, 160] width 27 height 7
click at [236, 197] on span "Parcourir" at bounding box center [235, 198] width 40 height 16
click at [0, 0] on input "Parcourir" at bounding box center [0, 0] width 0 height 0
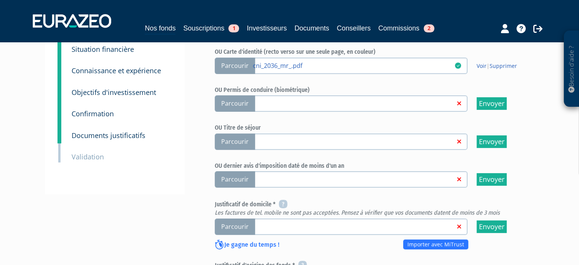
scroll to position [152, 0]
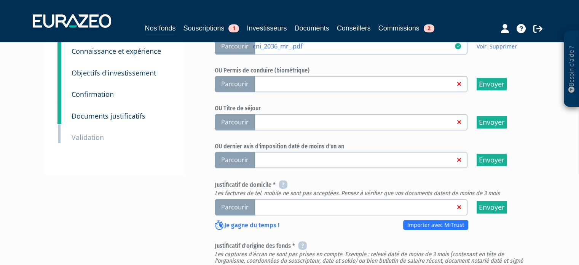
click at [226, 204] on span "Parcourir" at bounding box center [235, 207] width 40 height 16
click at [0, 0] on input "Parcourir" at bounding box center [0, 0] width 0 height 0
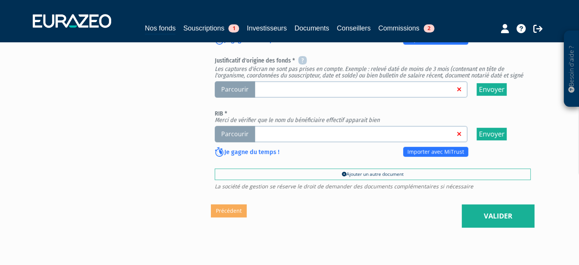
scroll to position [305, 0]
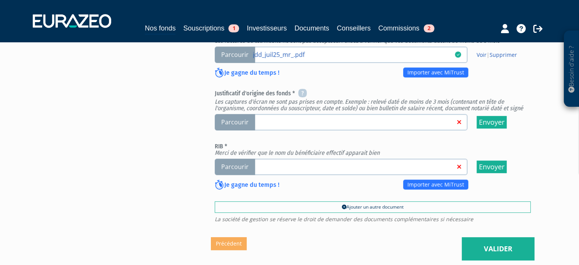
click at [220, 167] on span "Parcourir" at bounding box center [235, 166] width 40 height 16
click at [0, 0] on input "Parcourir" at bounding box center [0, 0] width 0 height 0
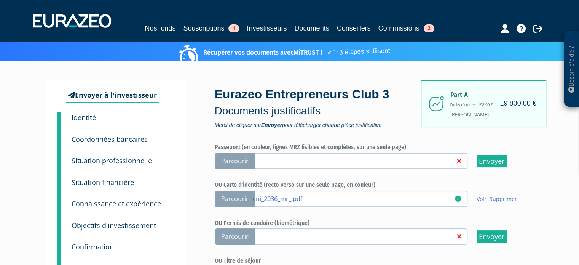
click at [109, 227] on small "Objectifs d'investissement" at bounding box center [114, 224] width 84 height 9
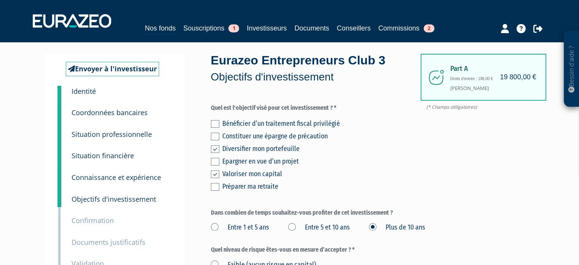
scroll to position [228, 0]
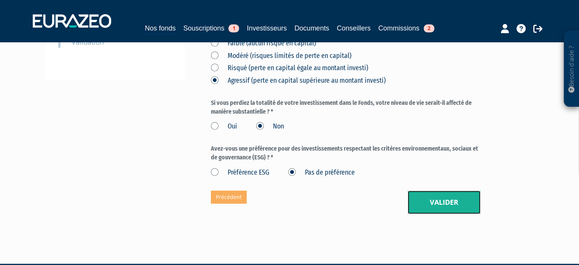
click at [448, 205] on button "Valider" at bounding box center [444, 202] width 73 height 24
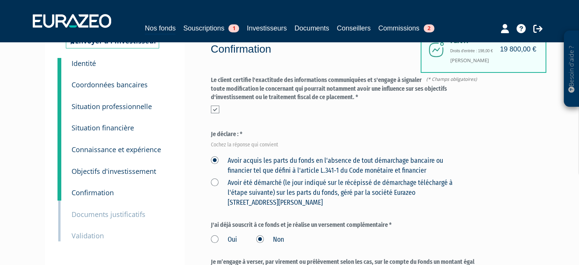
scroll to position [26, 0]
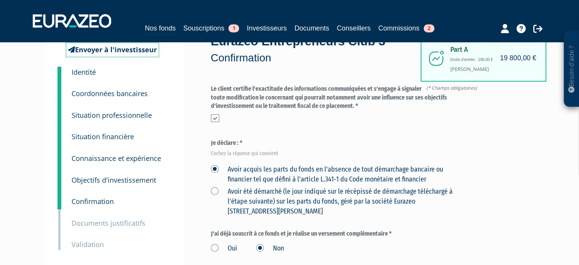
click at [96, 115] on small "Situation professionnelle" at bounding box center [112, 114] width 80 height 9
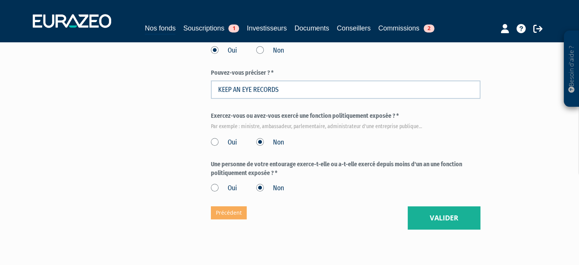
scroll to position [495, 0]
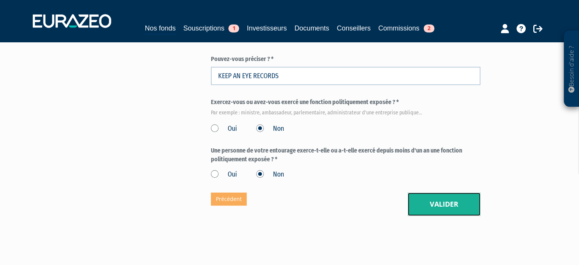
click at [432, 204] on button "Valider" at bounding box center [444, 204] width 73 height 24
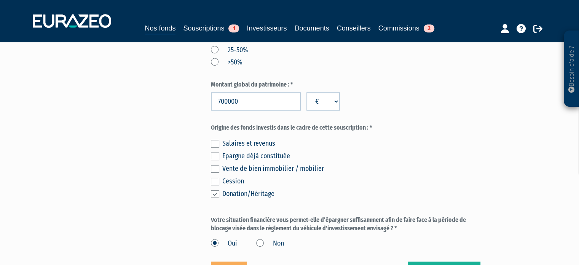
scroll to position [457, 0]
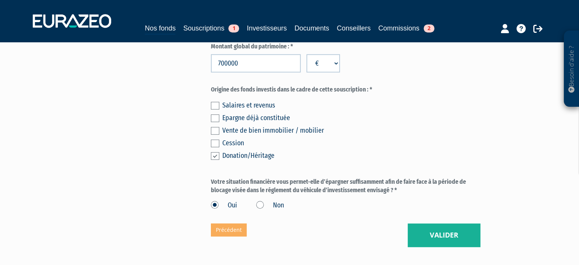
click at [248, 158] on div "Donation/Héritage" at bounding box center [351, 155] width 258 height 11
click at [215, 158] on label at bounding box center [215, 156] width 8 height 8
click at [0, 0] on input "checkbox" at bounding box center [0, 0] width 0 height 0
click at [216, 146] on label at bounding box center [215, 143] width 8 height 8
click at [0, 0] on input "checkbox" at bounding box center [0, 0] width 0 height 0
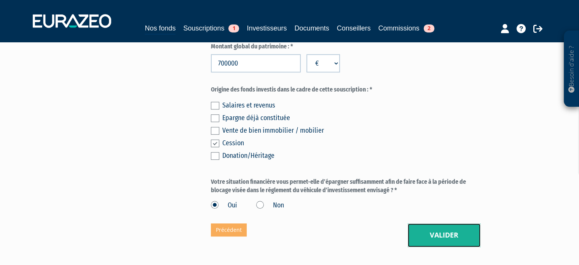
click at [442, 228] on button "Valider" at bounding box center [444, 235] width 73 height 24
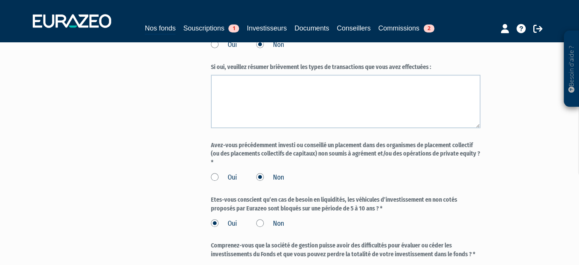
scroll to position [708, 0]
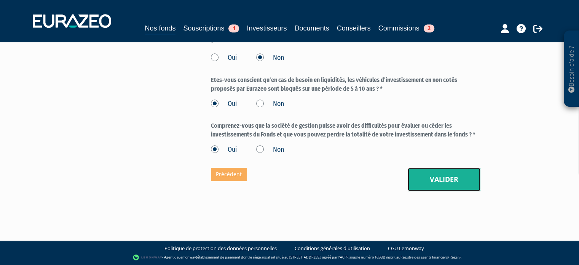
click at [419, 184] on button "Valider" at bounding box center [444, 179] width 73 height 24
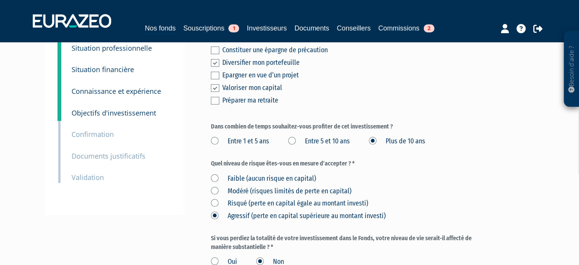
scroll to position [251, 0]
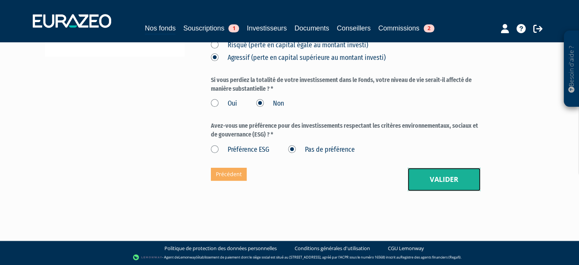
click at [433, 179] on button "Valider" at bounding box center [444, 179] width 73 height 24
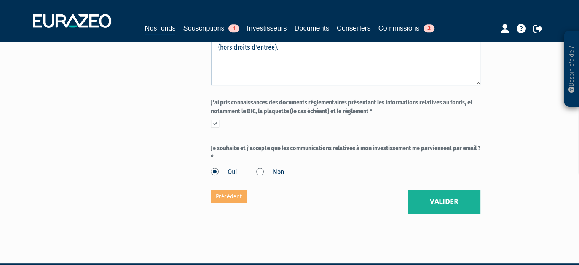
scroll to position [369, 0]
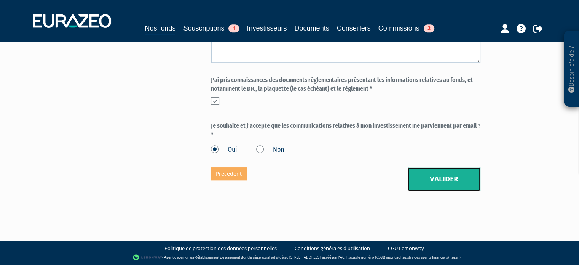
click at [454, 173] on button "Valider" at bounding box center [444, 179] width 73 height 24
